Goal: Use online tool/utility: Use online tool/utility

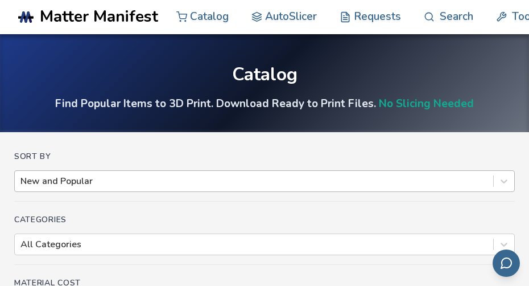
click at [142, 175] on div at bounding box center [253, 181] width 467 height 13
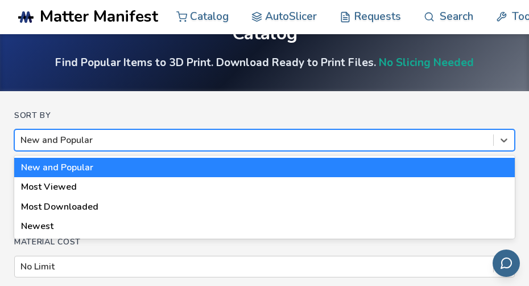
scroll to position [41, 0]
click at [130, 131] on div "New and Popular" at bounding box center [254, 139] width 479 height 17
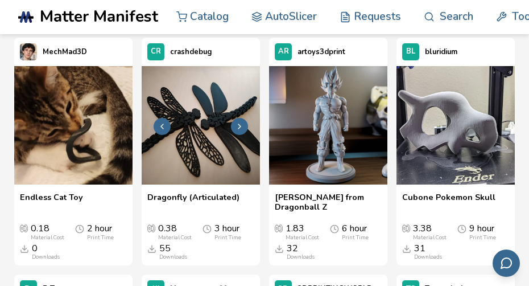
scroll to position [799, 0]
click at [298, 22] on link "AutoSlicer" at bounding box center [284, 16] width 65 height 11
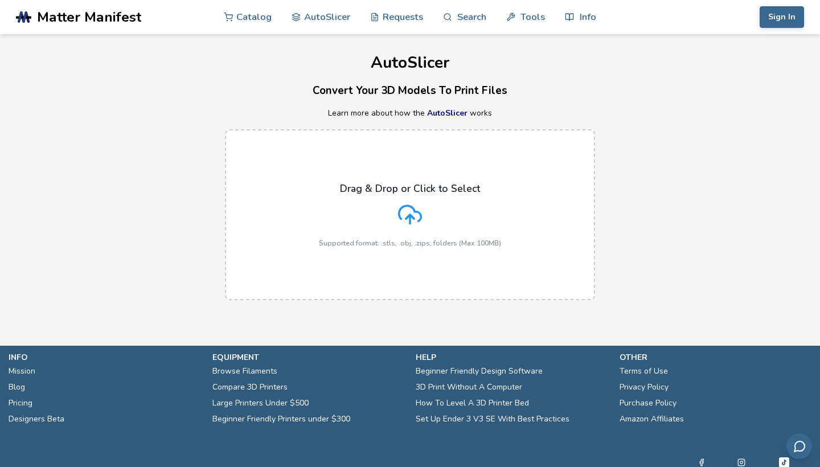
click at [387, 196] on div "Drag & Drop or Click to Select Supported format: .stls, .obj, .zips, folders (M…" at bounding box center [410, 215] width 182 height 64
click at [0, 0] on input "Drag & Drop or Click to Select Supported format: .stls, .obj, .zips, folders (M…" at bounding box center [0, 0] width 0 height 0
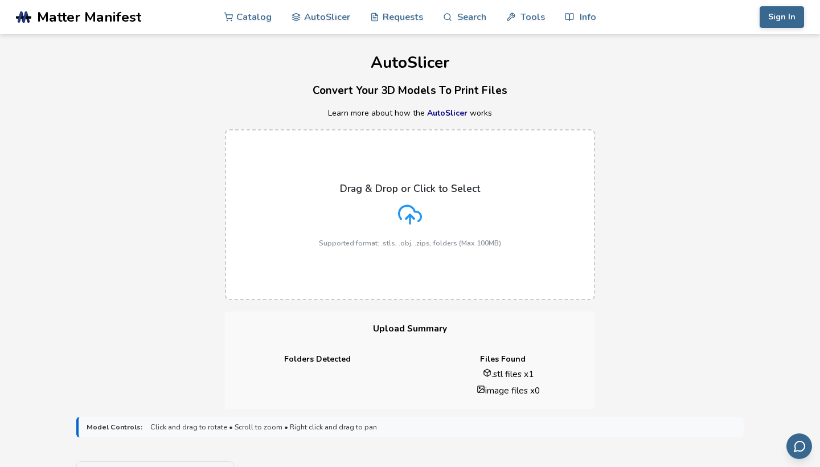
scroll to position [596, 0]
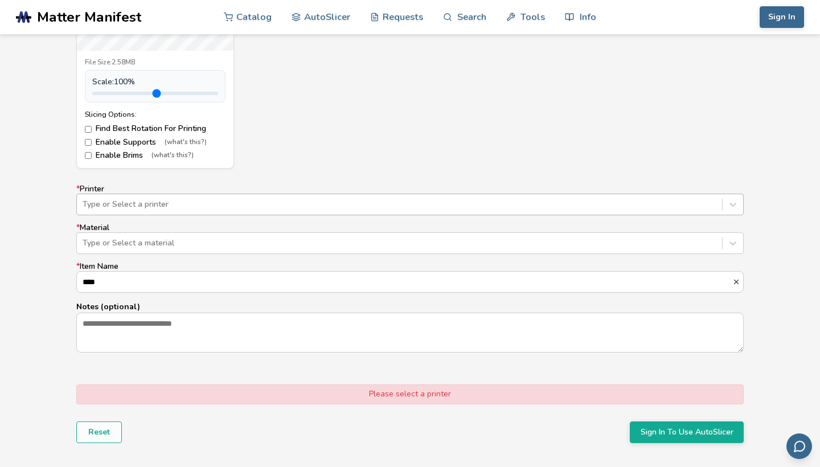
click at [286, 203] on div at bounding box center [400, 204] width 634 height 11
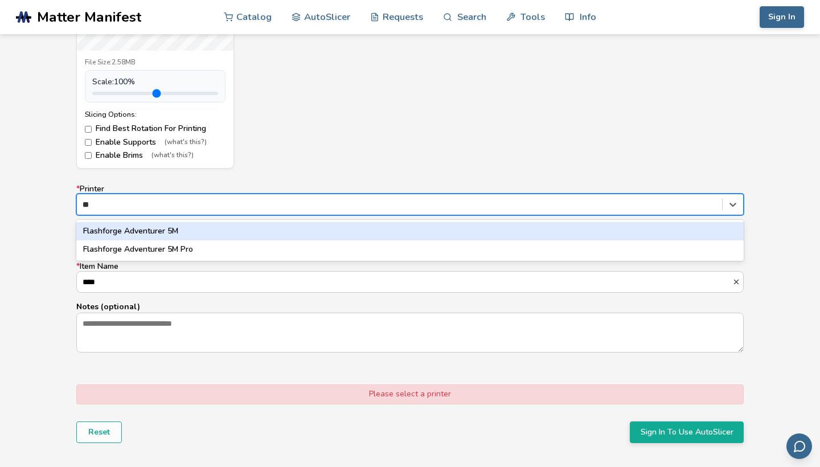
type input "*"
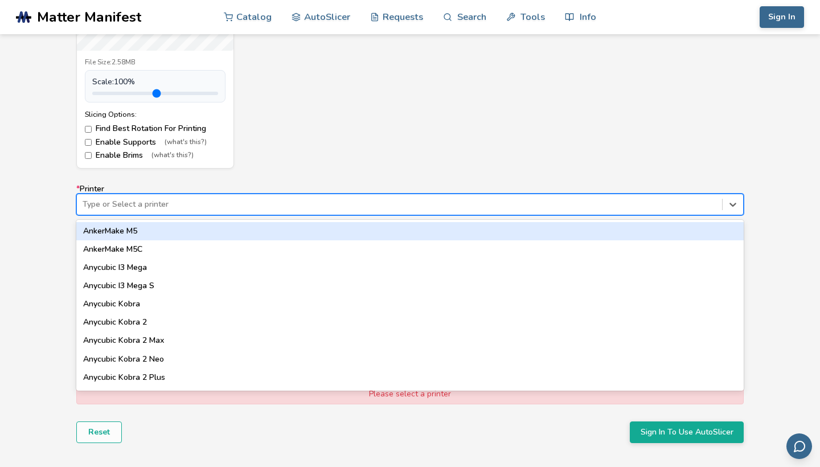
type input "*"
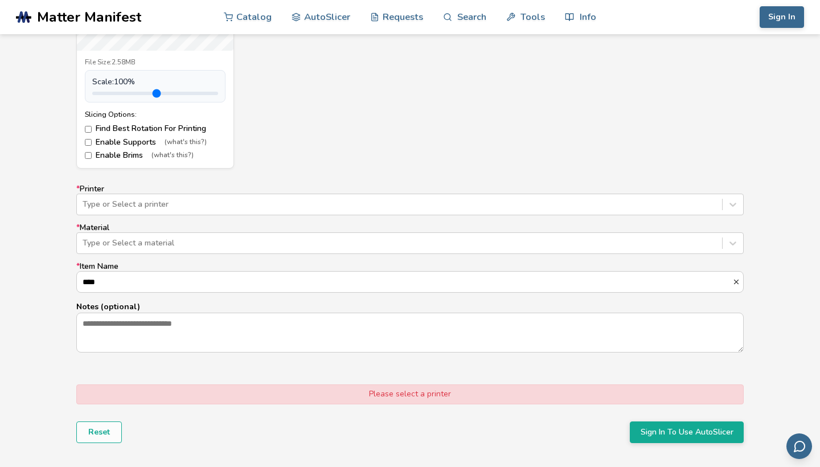
click at [28, 253] on div "Model Controls: Click and drag to rotate • Scroll to zoom • Right click and dra…" at bounding box center [410, 150] width 820 height 674
click at [135, 200] on div "Type or Select a printer" at bounding box center [400, 204] width 634 height 9
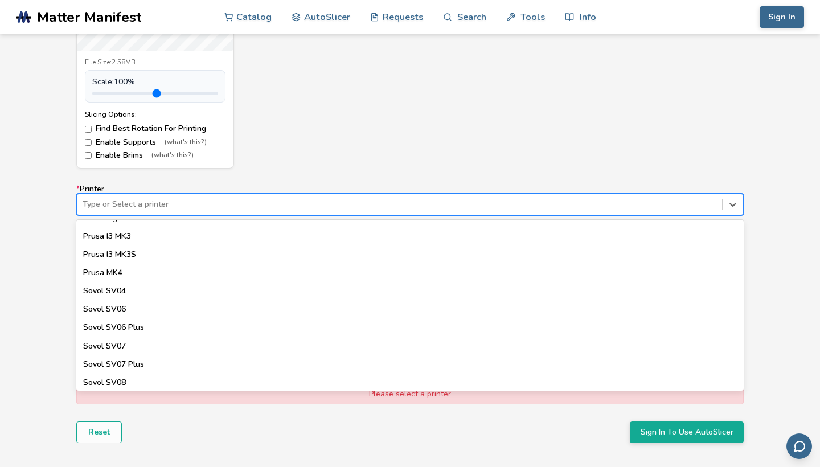
scroll to position [1000, 0]
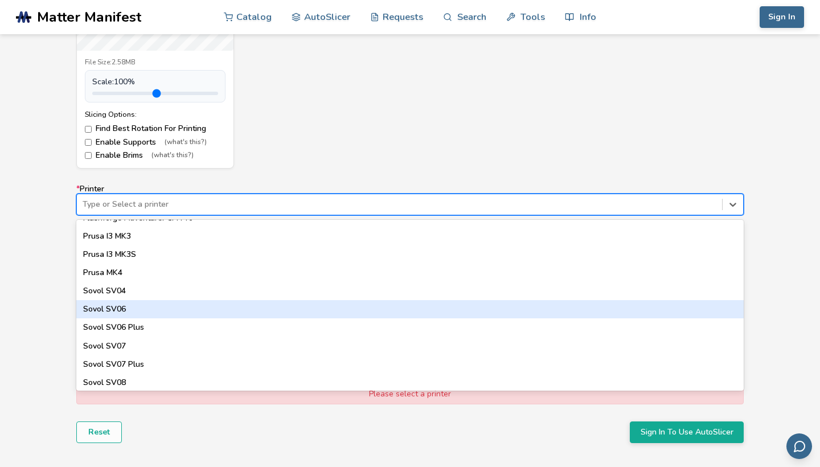
click at [1, 142] on div "Model Controls: Click and drag to rotate • Scroll to zoom • Right click and dra…" at bounding box center [410, 150] width 820 height 674
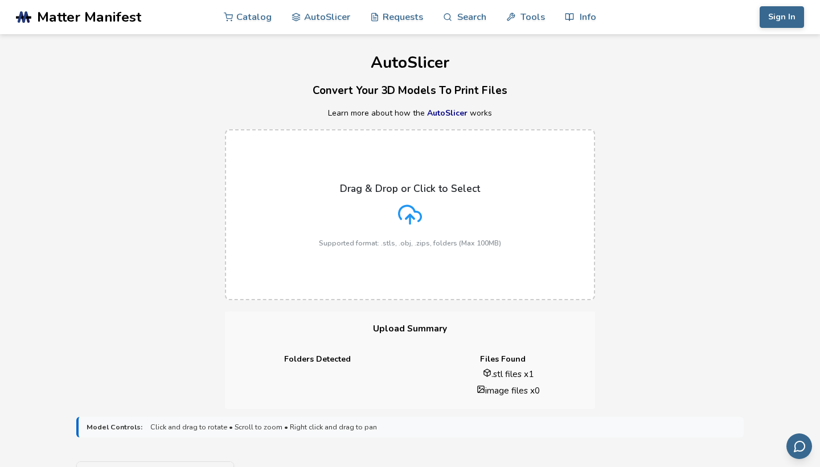
scroll to position [0, 0]
